Goal: Information Seeking & Learning: Learn about a topic

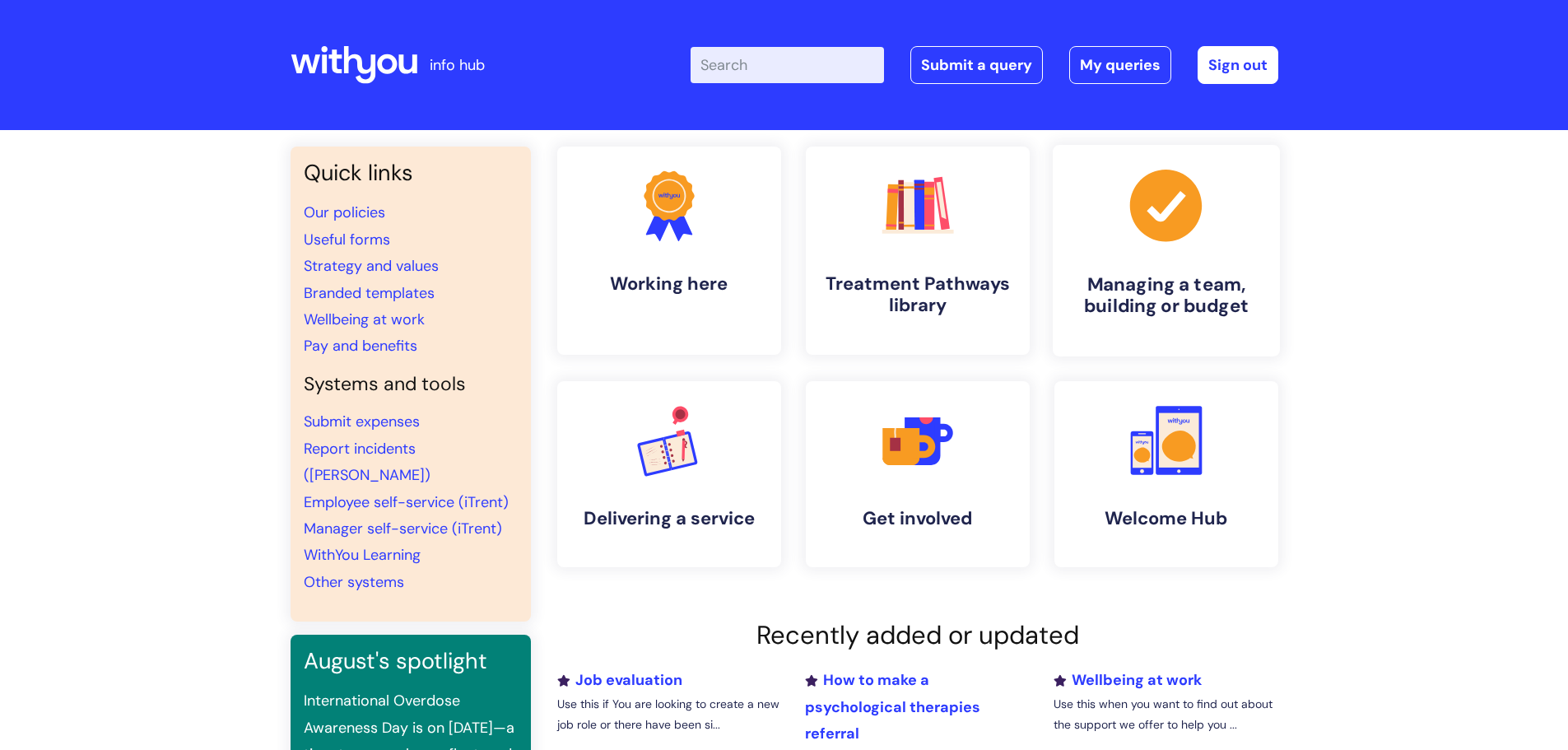
click at [1169, 269] on link ".cls-1{fill:#a53144;stroke-width:0px;} Managing a team, building or budget" at bounding box center [1166, 250] width 227 height 212
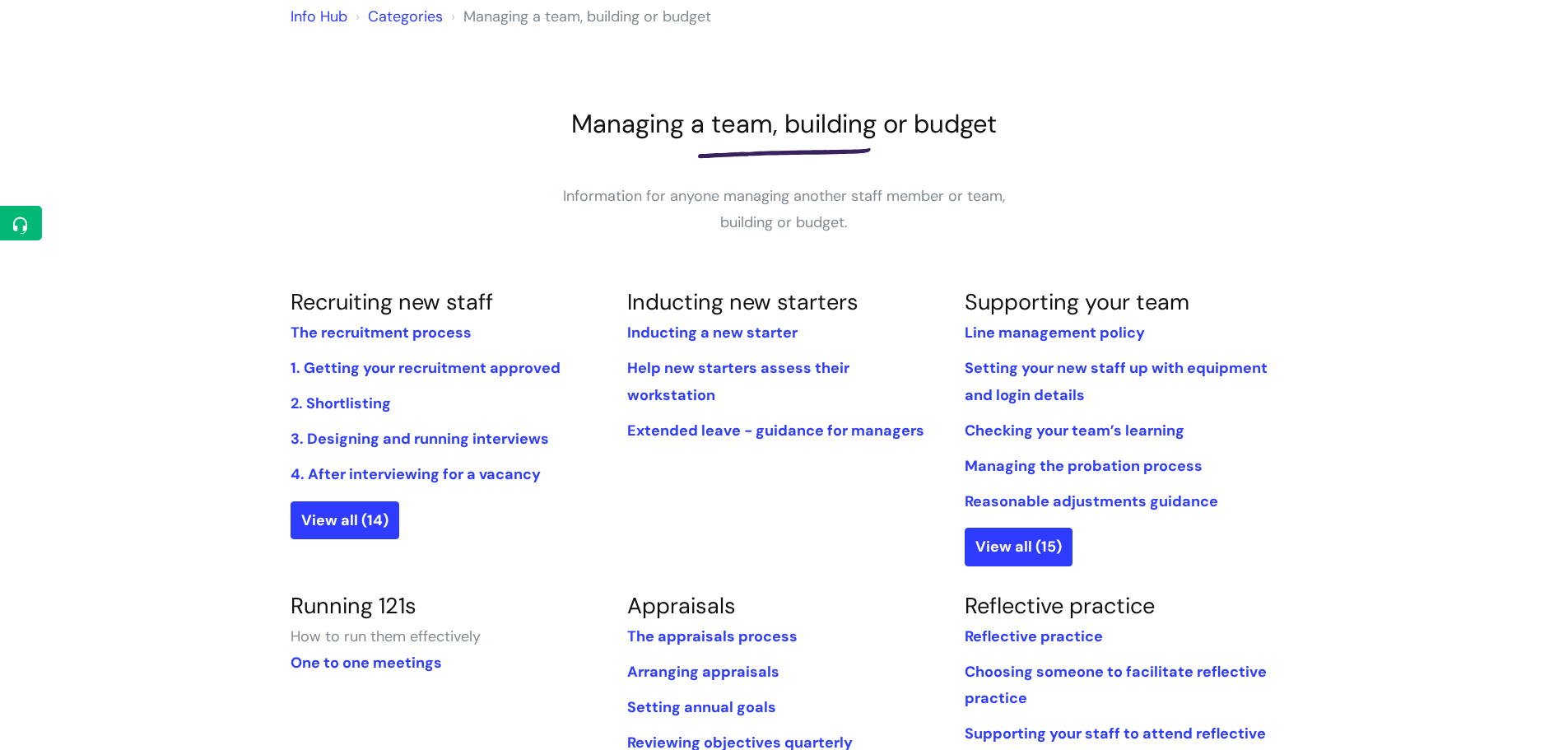
scroll to position [494, 0]
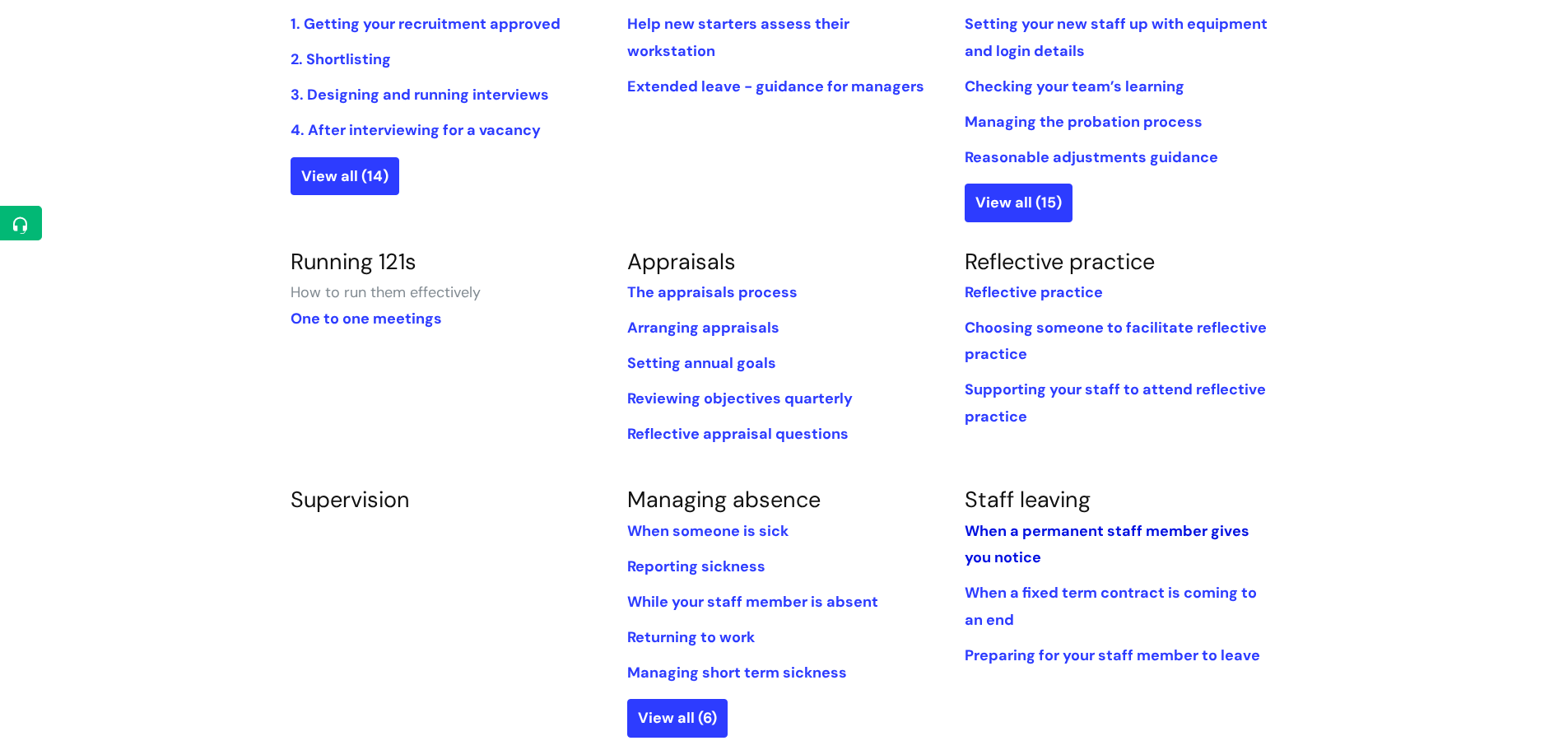
click at [1099, 530] on link "When a permanent staff member gives you notice" at bounding box center [1107, 544] width 285 height 47
